Goal: Download file/media

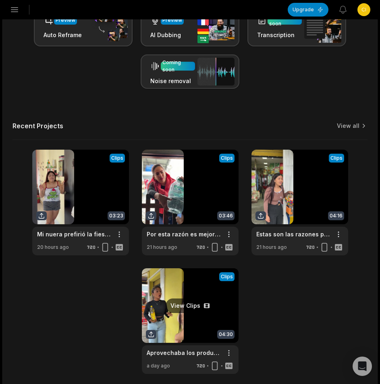
scroll to position [233, 0]
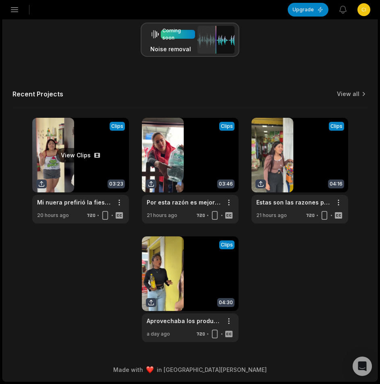
click at [77, 162] on link at bounding box center [80, 171] width 97 height 106
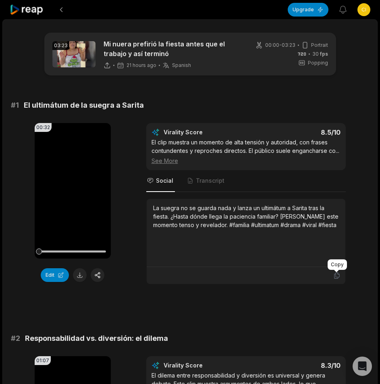
click at [339, 275] on icon at bounding box center [336, 275] width 7 height 7
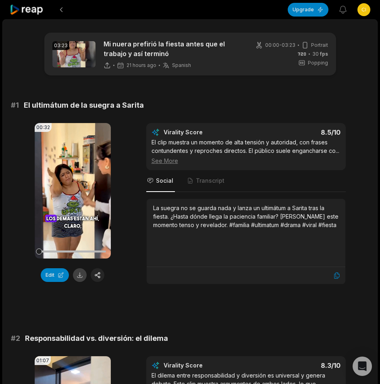
click at [81, 277] on button at bounding box center [80, 275] width 14 height 14
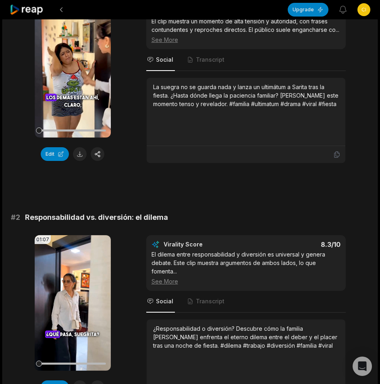
scroll to position [242, 0]
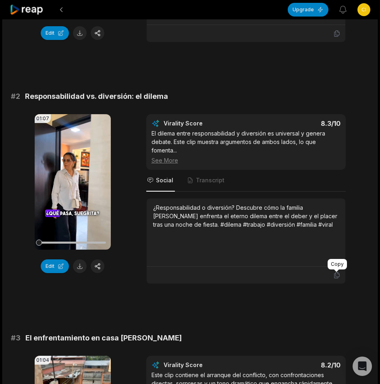
click at [336, 277] on icon at bounding box center [336, 275] width 5 height 6
click at [75, 266] on button at bounding box center [80, 266] width 14 height 14
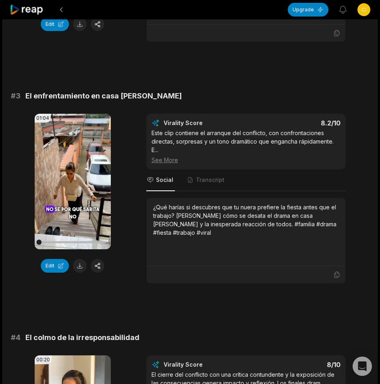
scroll to position [524, 0]
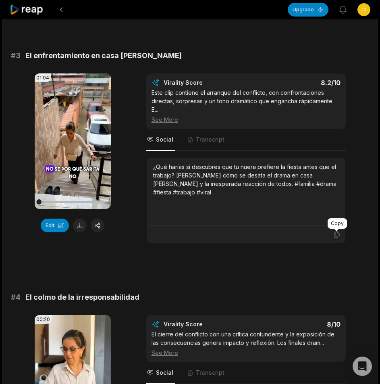
click at [337, 234] on icon at bounding box center [336, 234] width 7 height 7
click at [73, 227] on button at bounding box center [80, 226] width 14 height 14
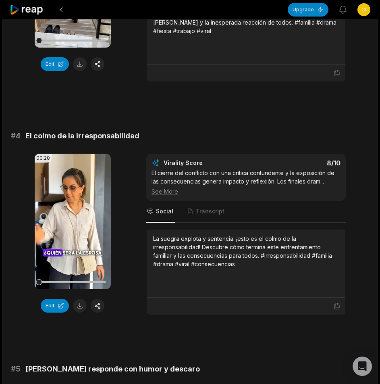
scroll to position [766, 0]
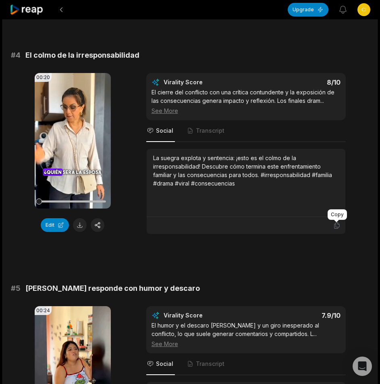
click at [337, 226] on icon at bounding box center [336, 225] width 7 height 7
click at [79, 225] on button at bounding box center [80, 225] width 14 height 14
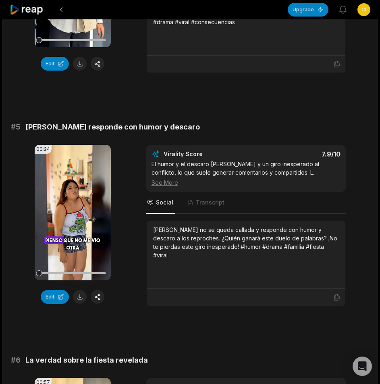
scroll to position [1008, 0]
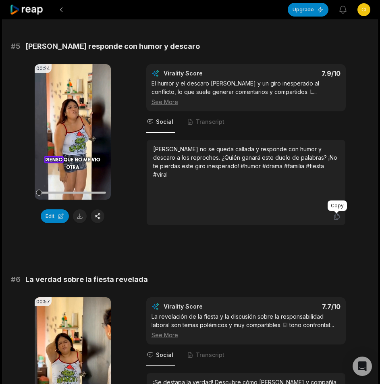
click at [335, 218] on icon at bounding box center [336, 216] width 7 height 7
click at [80, 221] on button at bounding box center [80, 216] width 14 height 14
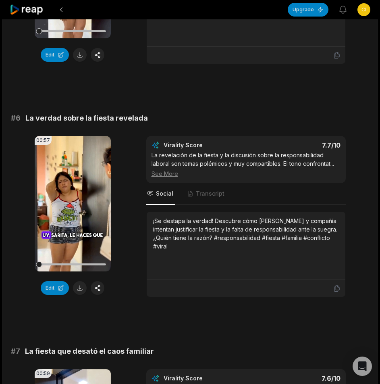
scroll to position [1210, 0]
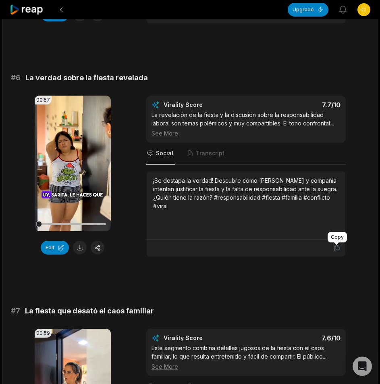
click at [336, 247] on icon at bounding box center [336, 247] width 7 height 7
click at [78, 246] on button at bounding box center [80, 248] width 14 height 14
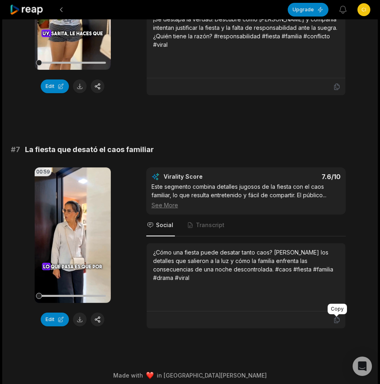
click at [337, 321] on icon at bounding box center [336, 319] width 7 height 7
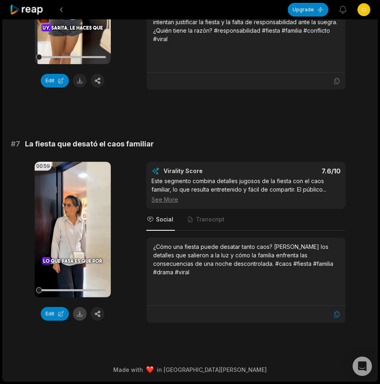
click at [83, 313] on button at bounding box center [80, 314] width 14 height 14
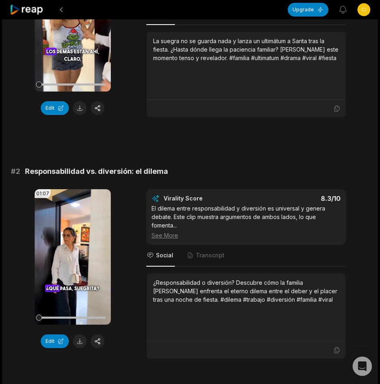
scroll to position [0, 0]
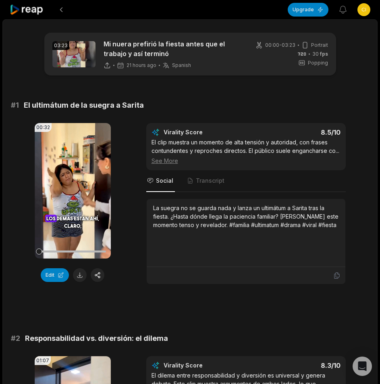
scroll to position [233, 0]
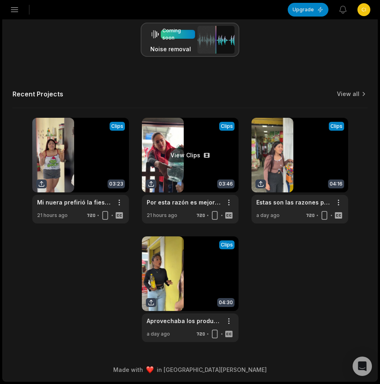
click at [198, 169] on link at bounding box center [190, 171] width 97 height 106
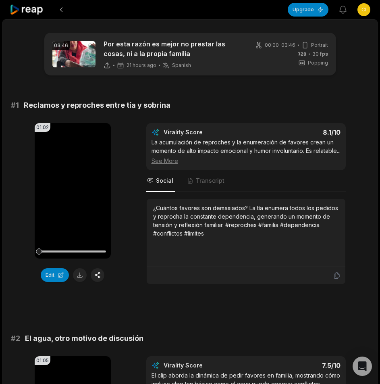
click at [335, 279] on icon at bounding box center [336, 275] width 7 height 7
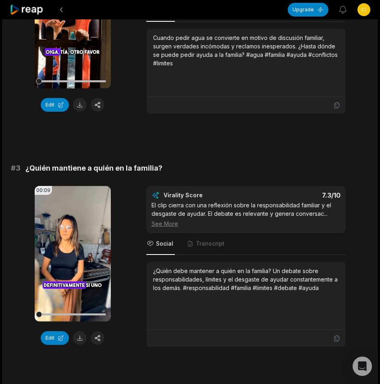
scroll to position [444, 0]
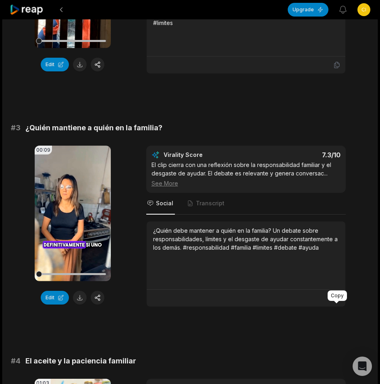
click at [336, 301] on icon at bounding box center [336, 298] width 5 height 6
click at [76, 304] on button at bounding box center [80, 298] width 14 height 14
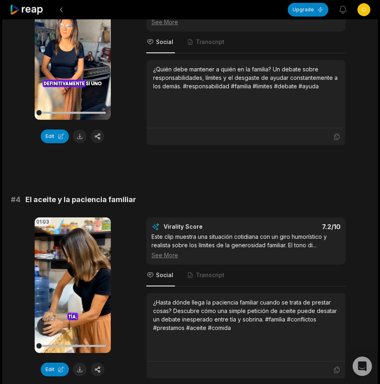
scroll to position [686, 0]
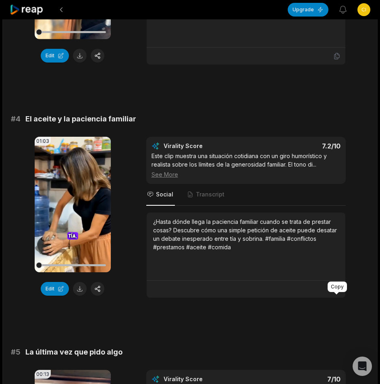
click at [338, 293] on icon at bounding box center [336, 289] width 7 height 7
click at [81, 296] on button at bounding box center [80, 289] width 14 height 14
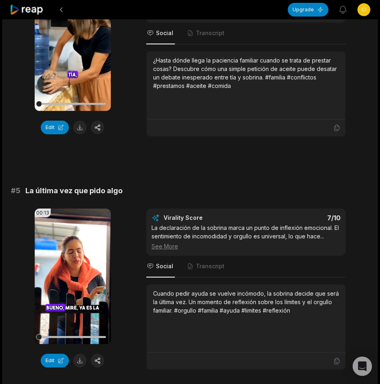
scroll to position [1008, 0]
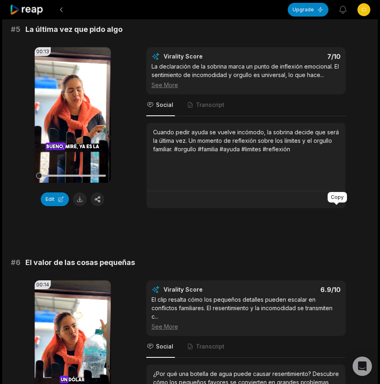
click at [337, 203] on icon at bounding box center [336, 199] width 7 height 7
click at [81, 206] on button at bounding box center [80, 199] width 14 height 14
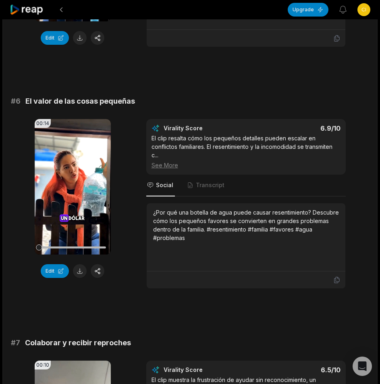
scroll to position [1210, 0]
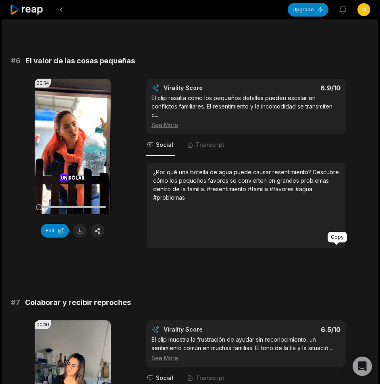
click at [339, 243] on icon at bounding box center [336, 239] width 7 height 7
click at [76, 238] on button at bounding box center [80, 231] width 14 height 14
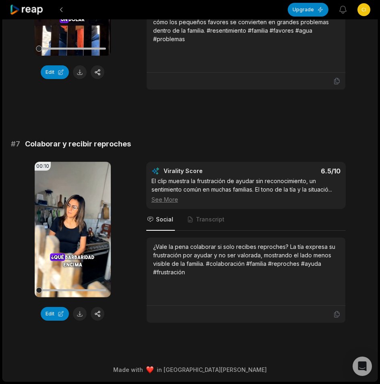
scroll to position [1377, 0]
click at [333, 314] on icon at bounding box center [336, 314] width 7 height 7
click at [79, 316] on button at bounding box center [80, 314] width 14 height 14
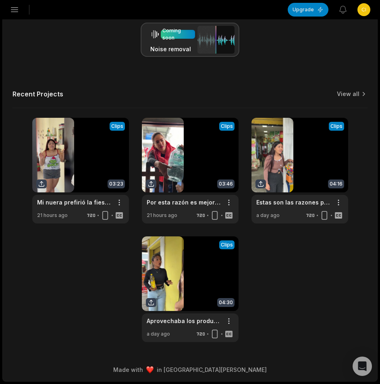
scroll to position [233, 0]
click at [307, 149] on link at bounding box center [300, 171] width 97 height 106
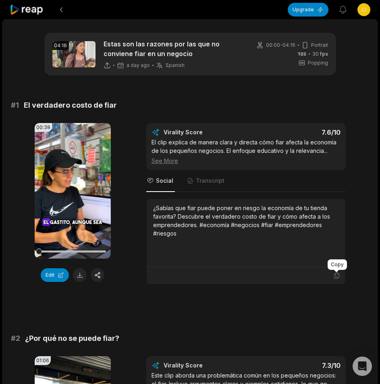
click at [338, 276] on icon at bounding box center [336, 275] width 7 height 7
click at [78, 277] on button at bounding box center [80, 275] width 14 height 14
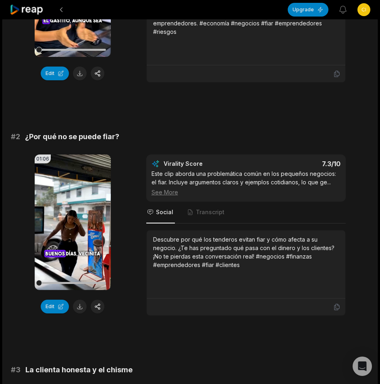
scroll to position [242, 0]
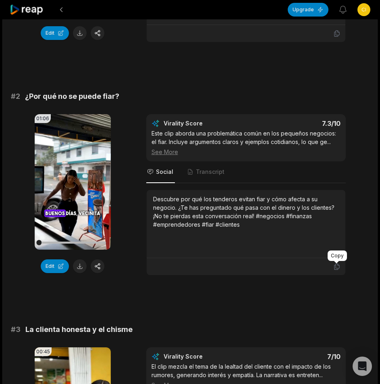
click at [336, 266] on icon at bounding box center [336, 267] width 5 height 6
click at [80, 267] on button at bounding box center [80, 266] width 14 height 14
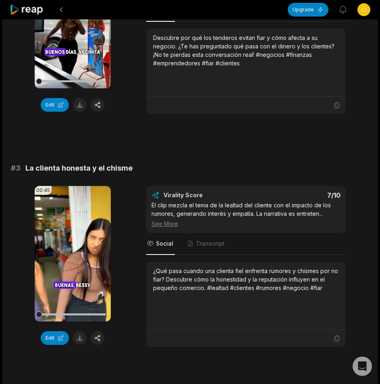
scroll to position [484, 0]
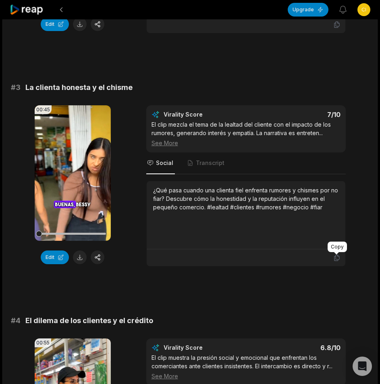
click at [335, 255] on icon at bounding box center [336, 257] width 7 height 7
click at [80, 257] on button at bounding box center [80, 257] width 14 height 14
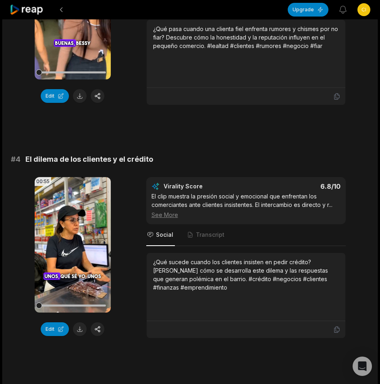
scroll to position [686, 0]
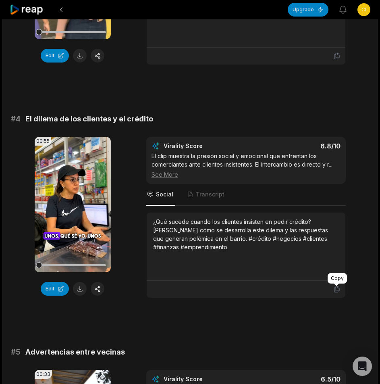
click at [334, 286] on icon at bounding box center [336, 289] width 7 height 7
click at [82, 288] on button at bounding box center [80, 289] width 14 height 14
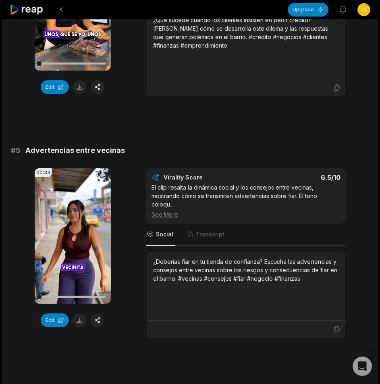
scroll to position [927, 0]
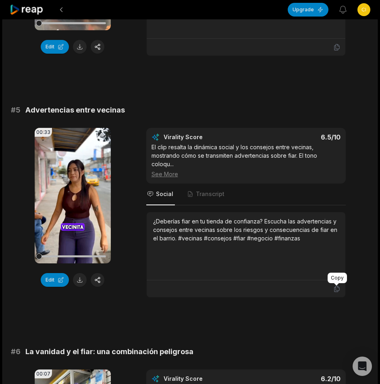
click at [338, 290] on icon at bounding box center [336, 288] width 7 height 7
click at [81, 277] on button at bounding box center [80, 280] width 14 height 14
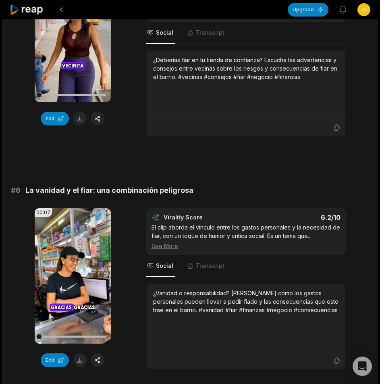
scroll to position [1250, 0]
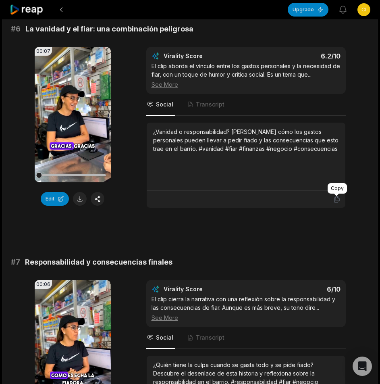
click at [336, 201] on icon at bounding box center [336, 199] width 7 height 7
click at [79, 198] on button at bounding box center [80, 199] width 14 height 14
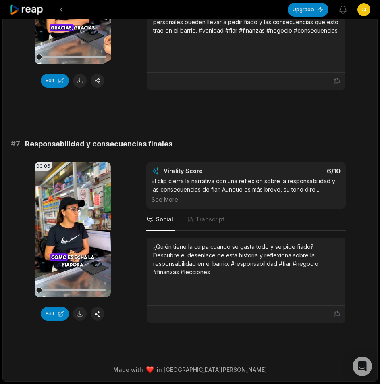
click at [35, 10] on icon at bounding box center [27, 9] width 34 height 11
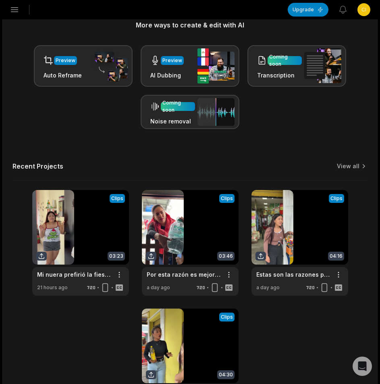
scroll to position [233, 0]
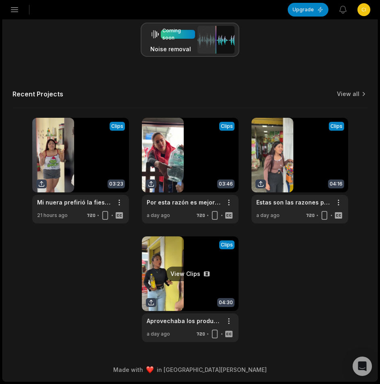
click at [190, 292] on link at bounding box center [190, 289] width 97 height 106
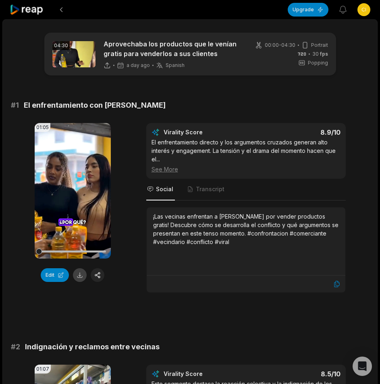
click at [76, 278] on button at bounding box center [80, 275] width 14 height 14
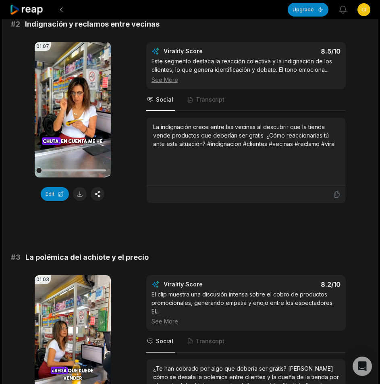
scroll to position [242, 0]
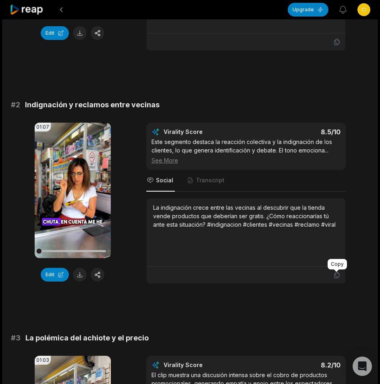
click at [336, 276] on icon at bounding box center [336, 274] width 7 height 7
click at [81, 274] on button at bounding box center [80, 275] width 14 height 14
click at [78, 276] on button at bounding box center [80, 275] width 14 height 14
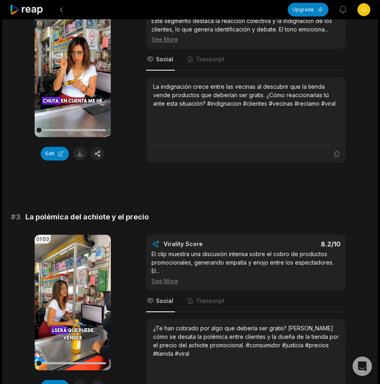
scroll to position [444, 0]
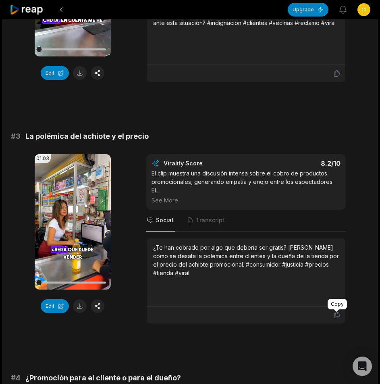
click at [336, 316] on icon at bounding box center [336, 314] width 7 height 7
click at [77, 308] on button at bounding box center [80, 306] width 14 height 14
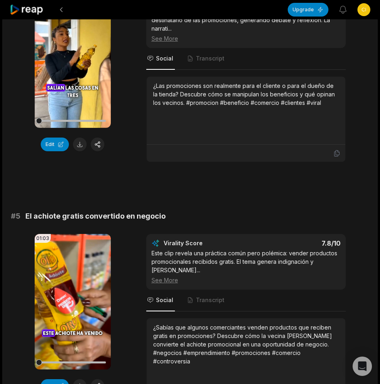
scroll to position [766, 0]
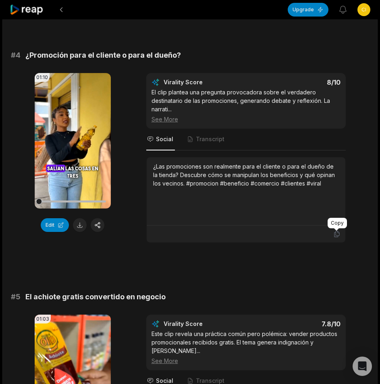
click at [336, 234] on icon at bounding box center [336, 234] width 5 height 6
click at [83, 223] on button at bounding box center [80, 225] width 14 height 14
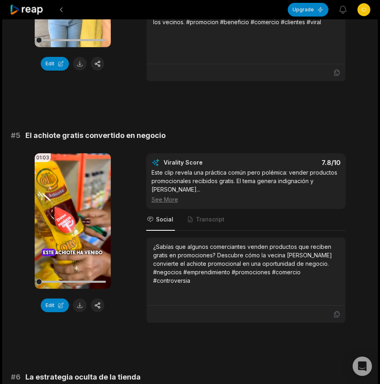
scroll to position [1008, 0]
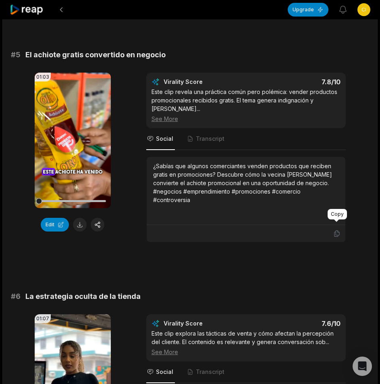
click at [333, 230] on icon at bounding box center [336, 233] width 7 height 7
click at [80, 224] on button at bounding box center [80, 225] width 14 height 14
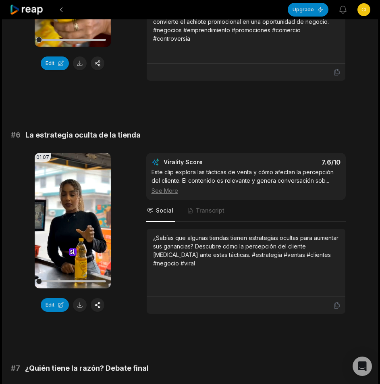
scroll to position [1290, 0]
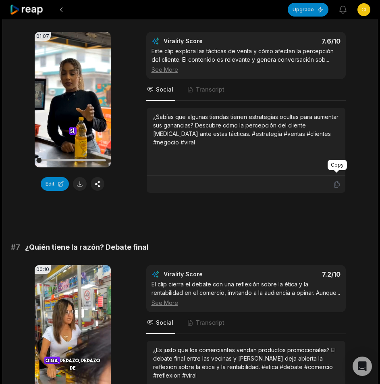
click at [334, 181] on icon at bounding box center [336, 184] width 7 height 7
click at [81, 177] on button at bounding box center [80, 184] width 14 height 14
